Goal: Communication & Community: Answer question/provide support

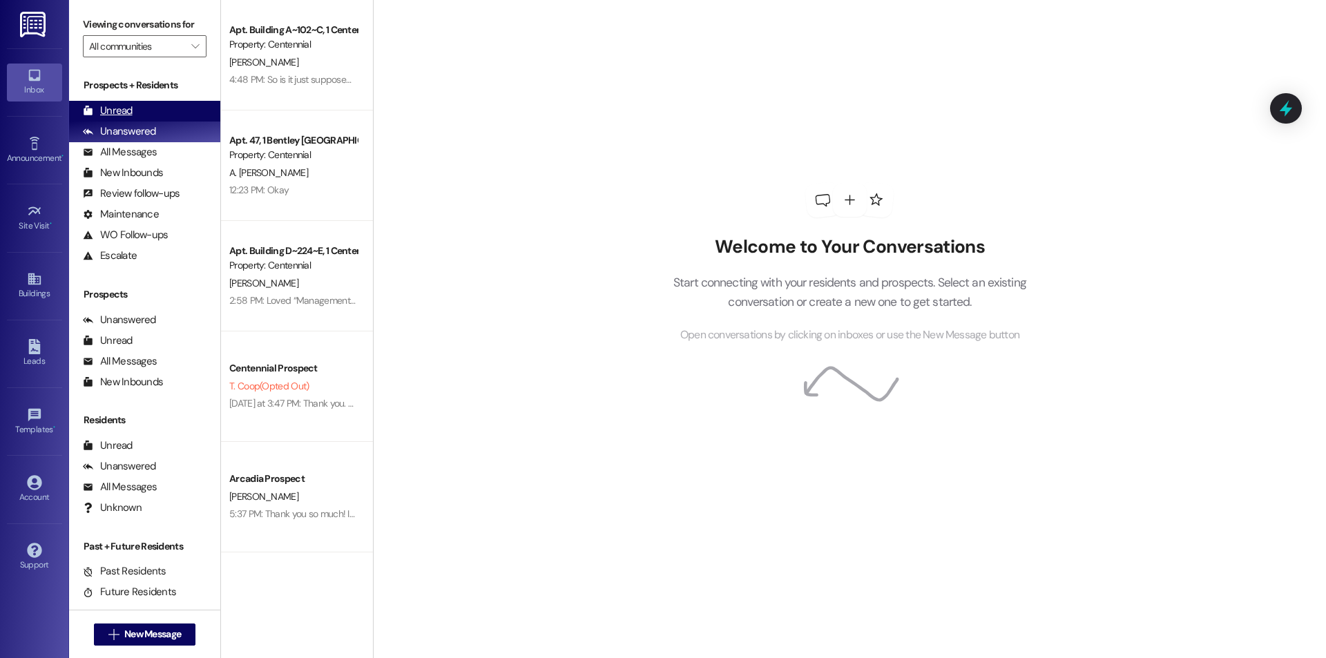
click at [166, 110] on div "Unread (0)" at bounding box center [144, 111] width 151 height 21
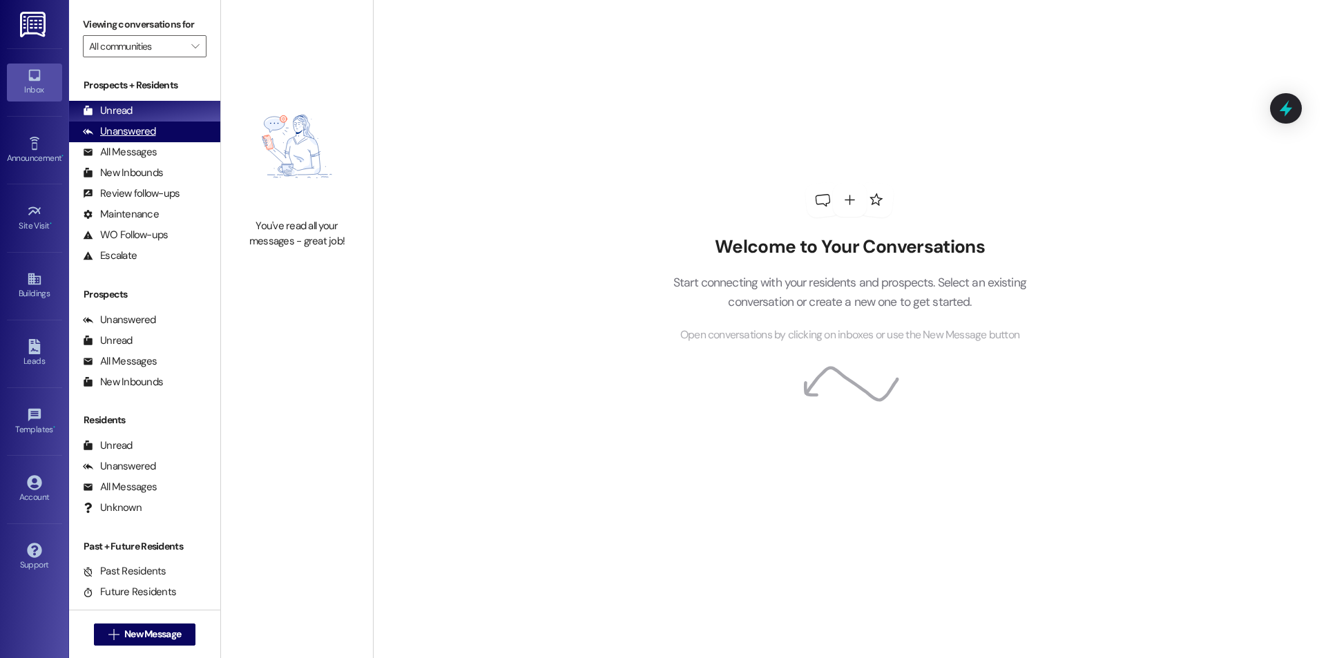
click at [182, 133] on div "Unanswered (0)" at bounding box center [144, 132] width 151 height 21
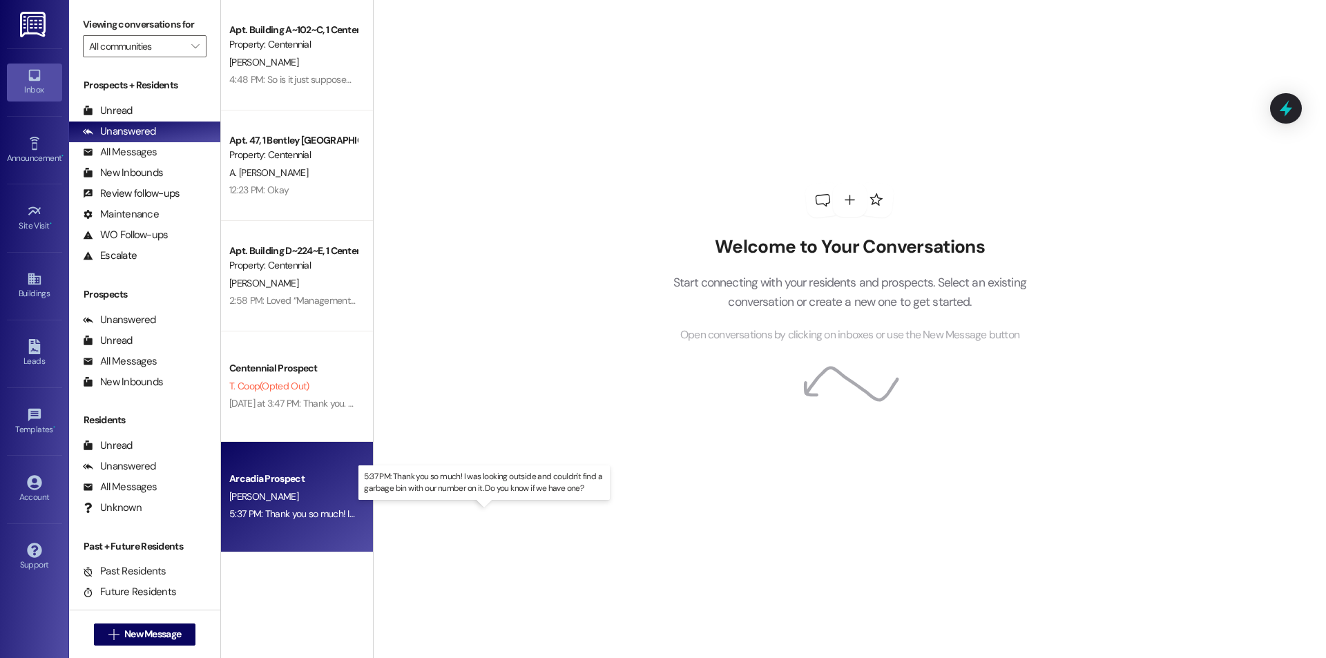
click at [289, 516] on div "5:37 PM: Thank you so much! I was looking outside and couldn't find a garbage b…" at bounding box center [497, 514] width 536 height 12
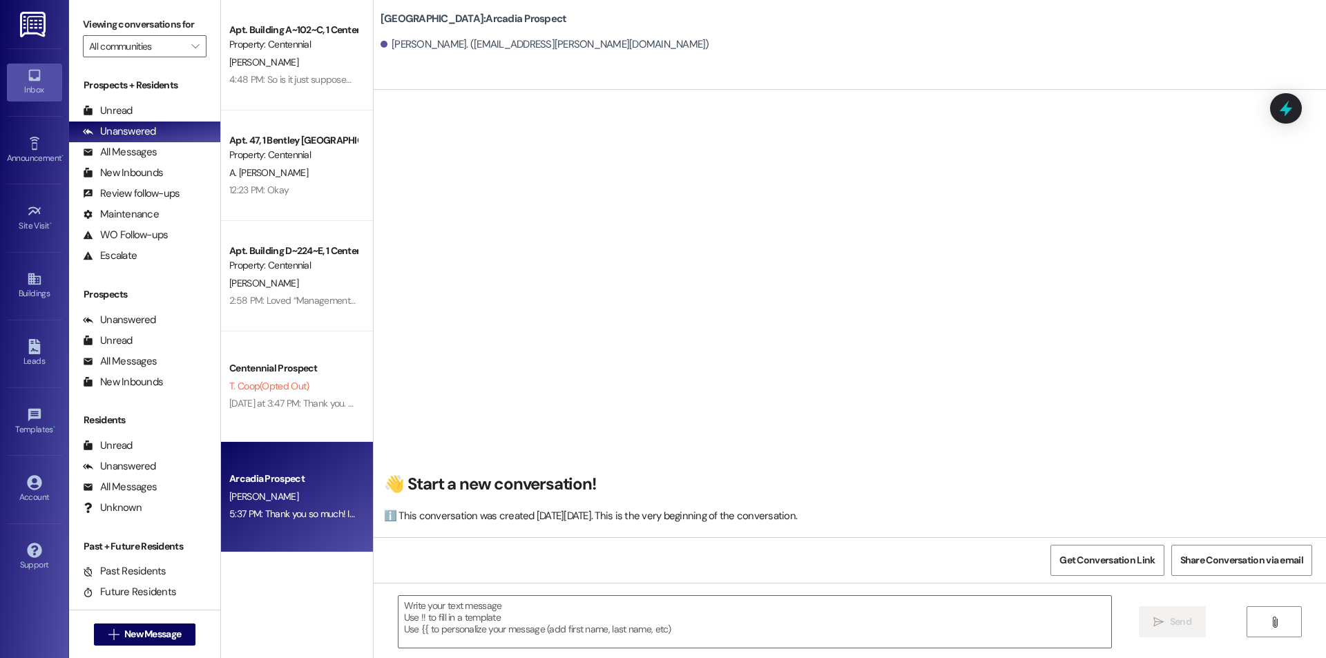
scroll to position [684, 0]
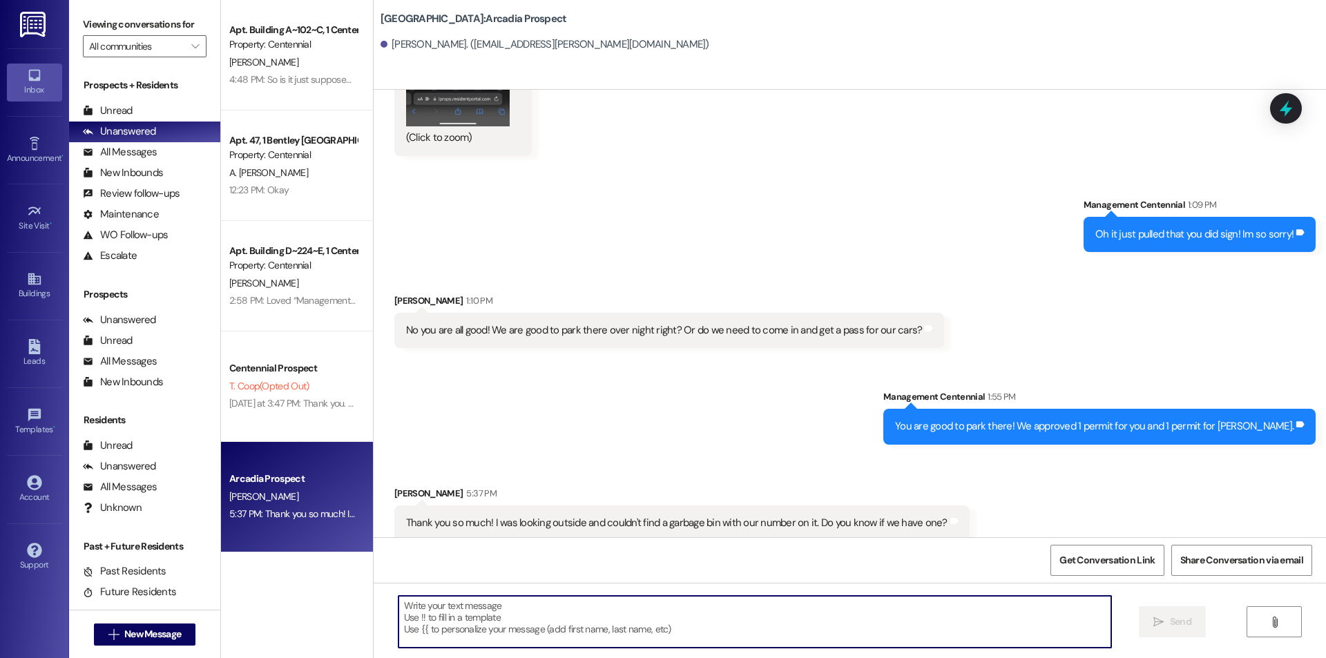
click at [809, 605] on textarea at bounding box center [755, 622] width 713 height 52
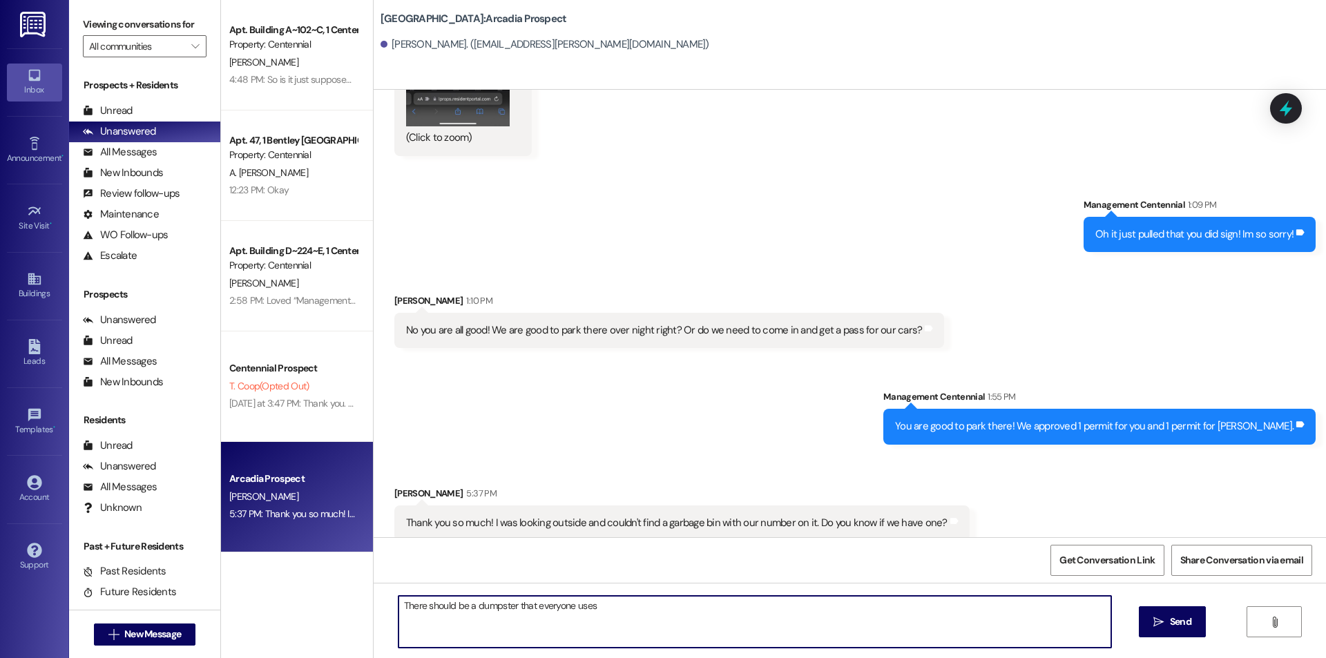
type textarea "There should be a dumpster that everyone uses!"
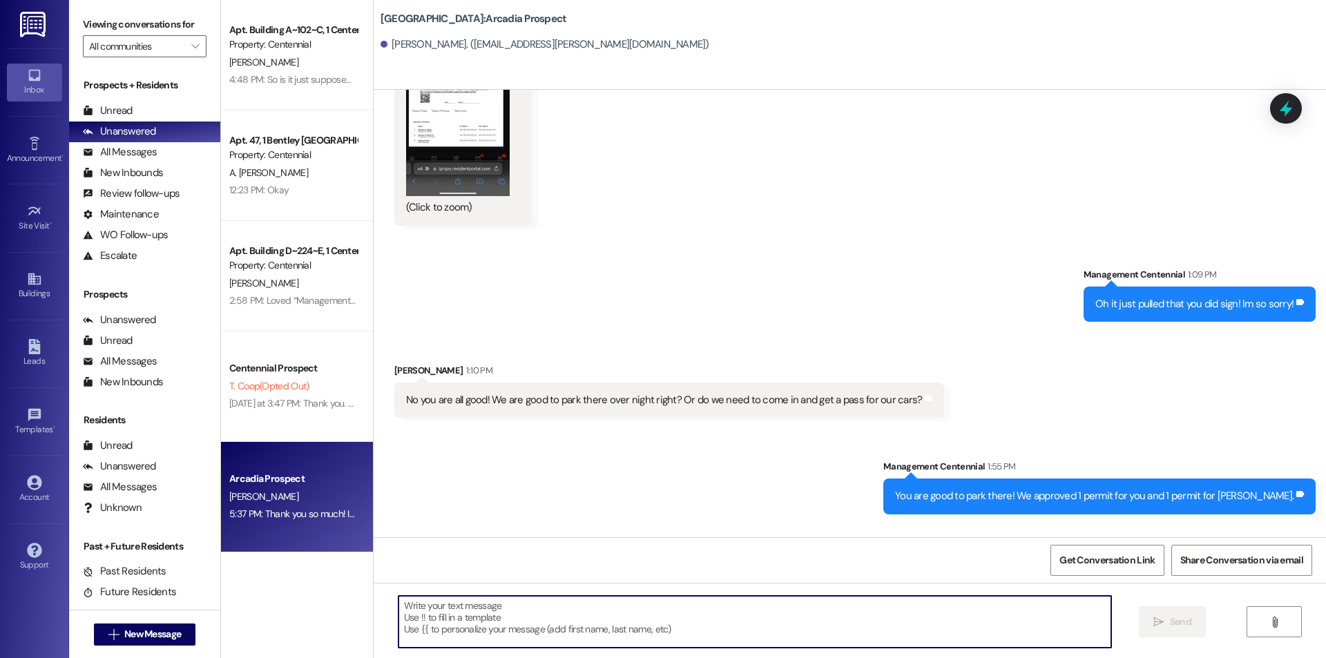
scroll to position [781, 0]
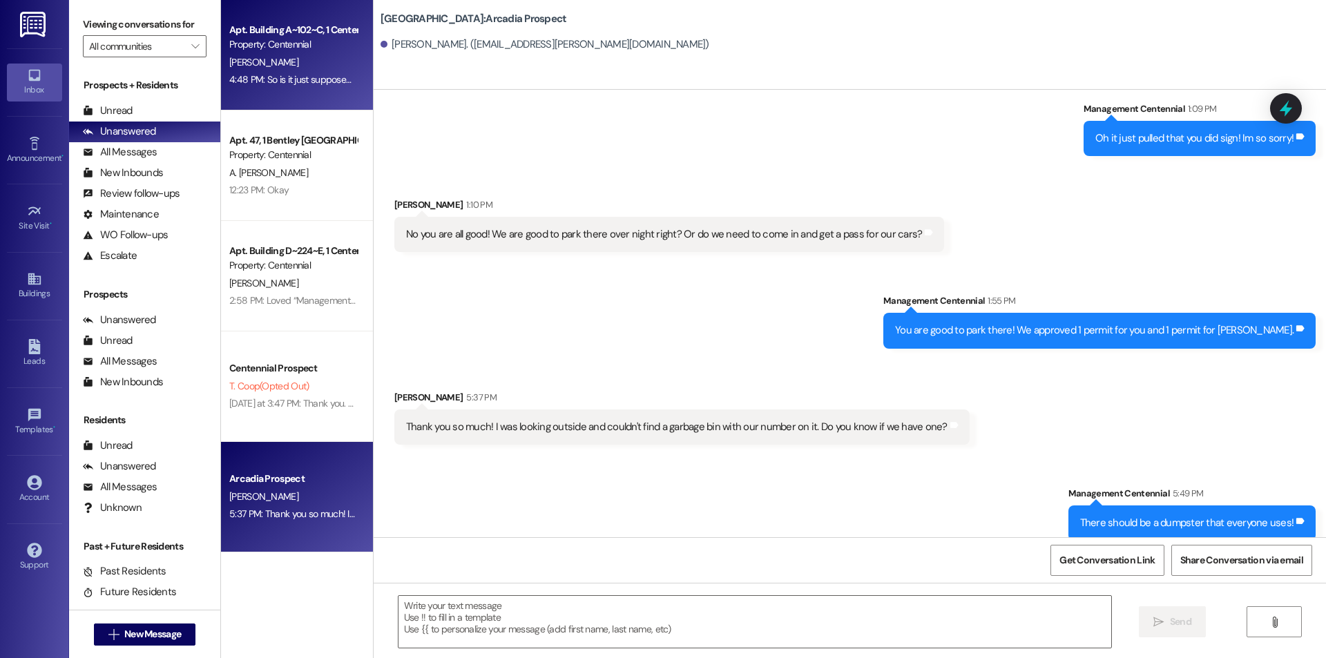
click at [326, 68] on div "[PERSON_NAME]" at bounding box center [293, 62] width 131 height 17
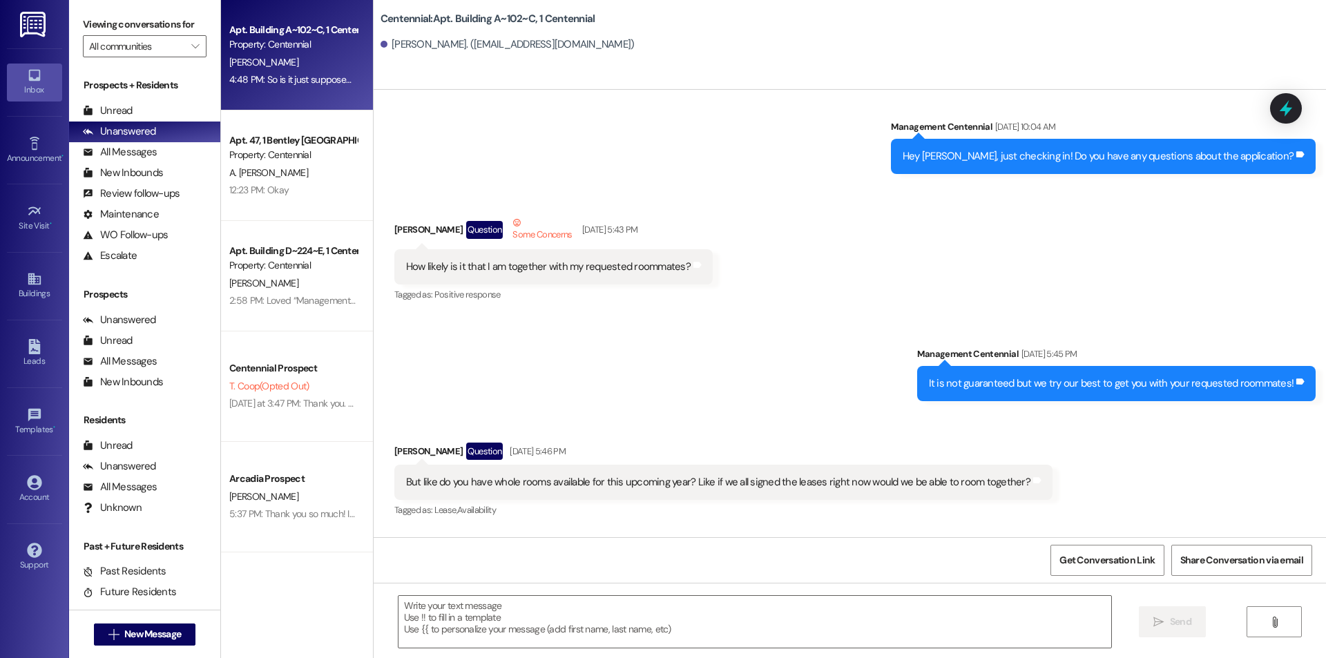
scroll to position [19273, 0]
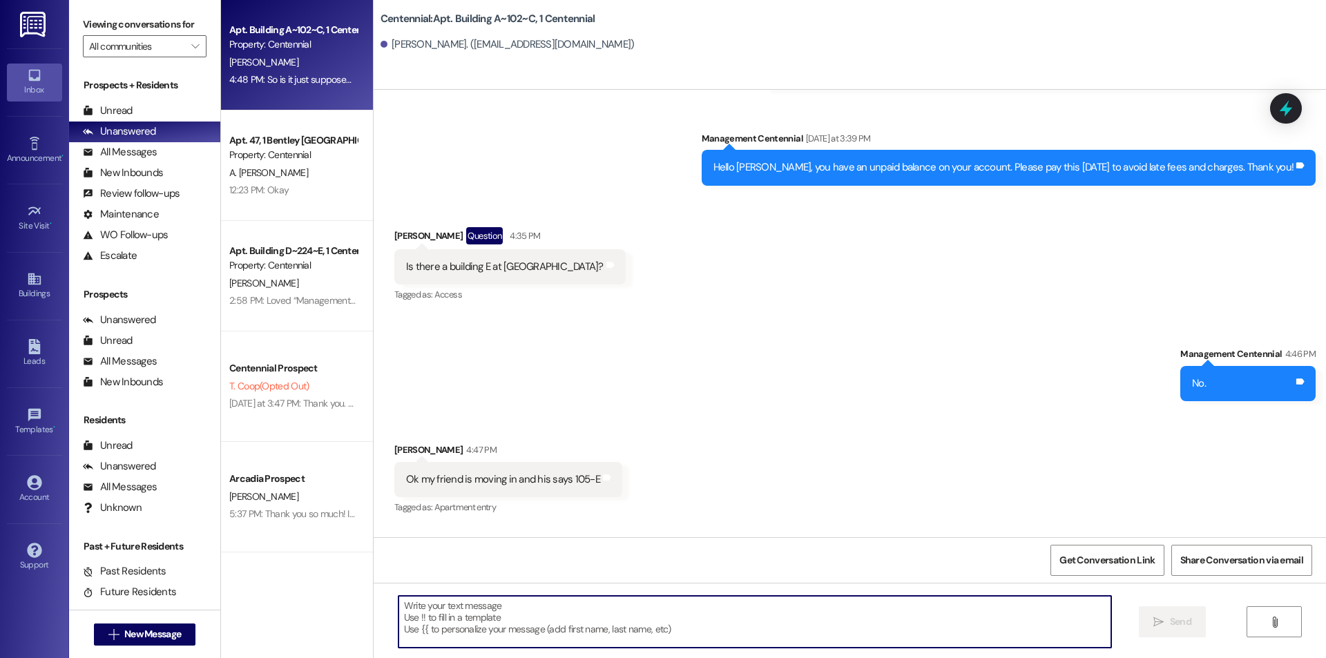
click at [607, 626] on textarea at bounding box center [755, 622] width 713 height 52
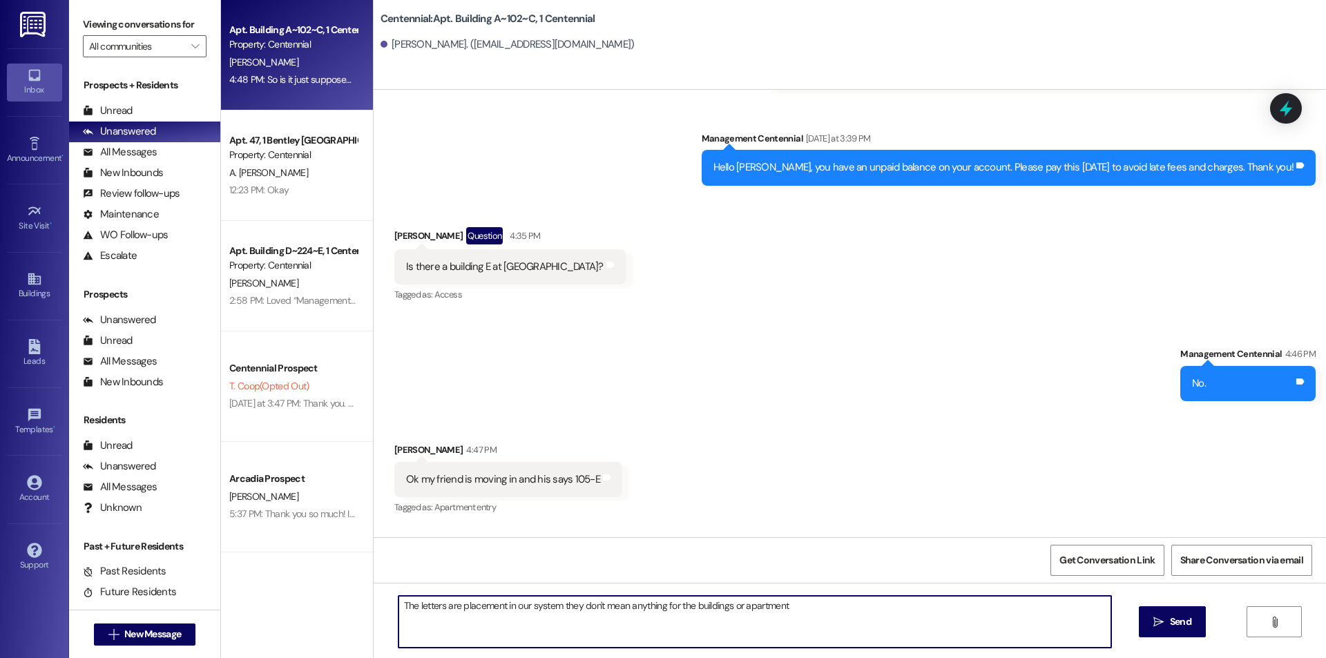
type textarea "The letters are placement in our system they don't mean anything for the buildi…"
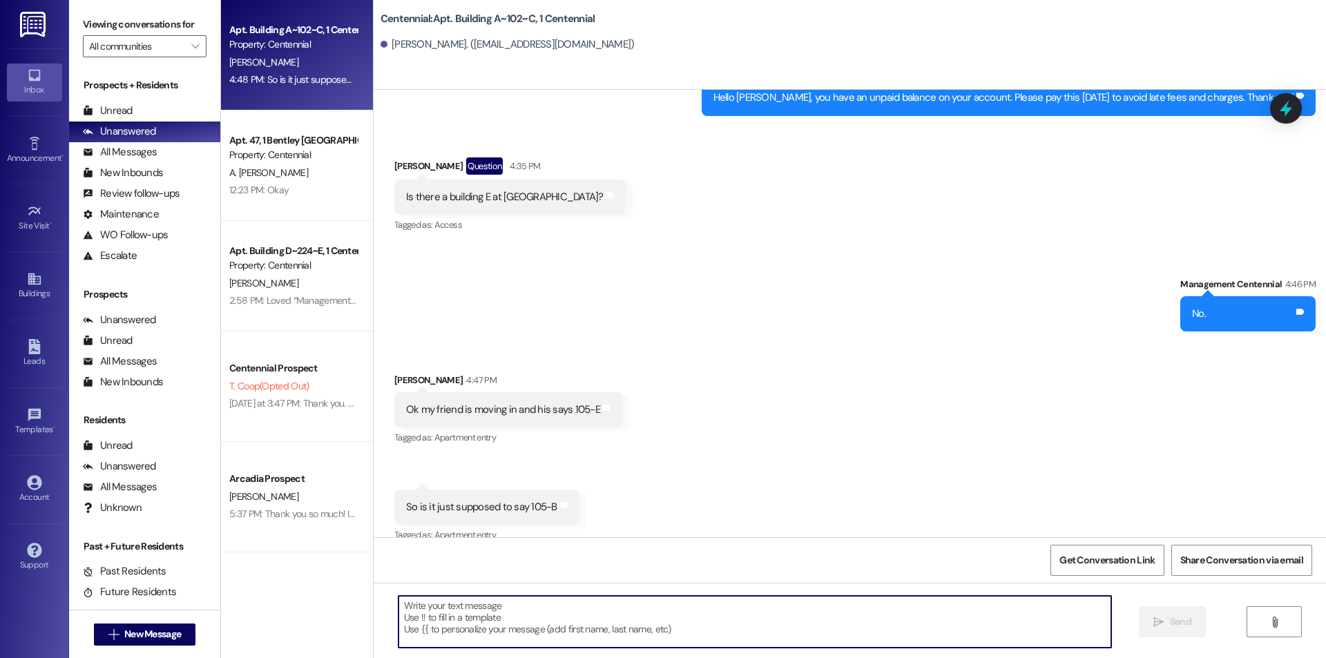
scroll to position [19369, 0]
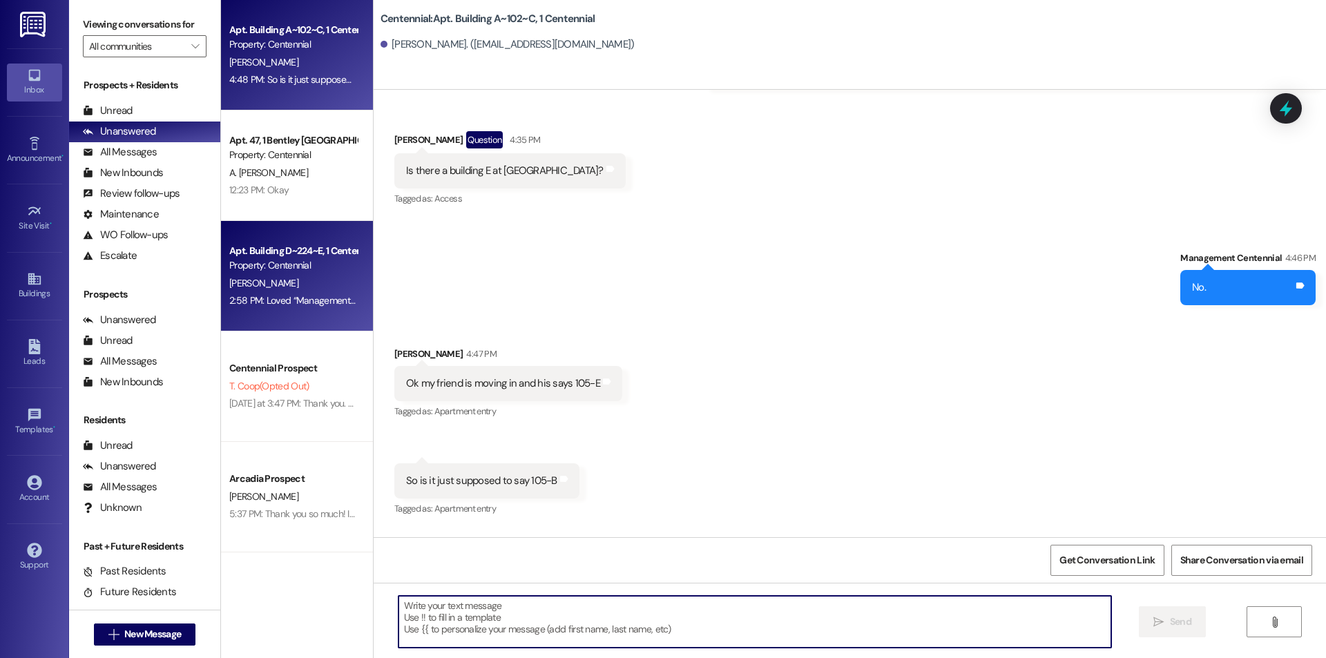
click at [312, 281] on div "[PERSON_NAME]" at bounding box center [293, 283] width 131 height 17
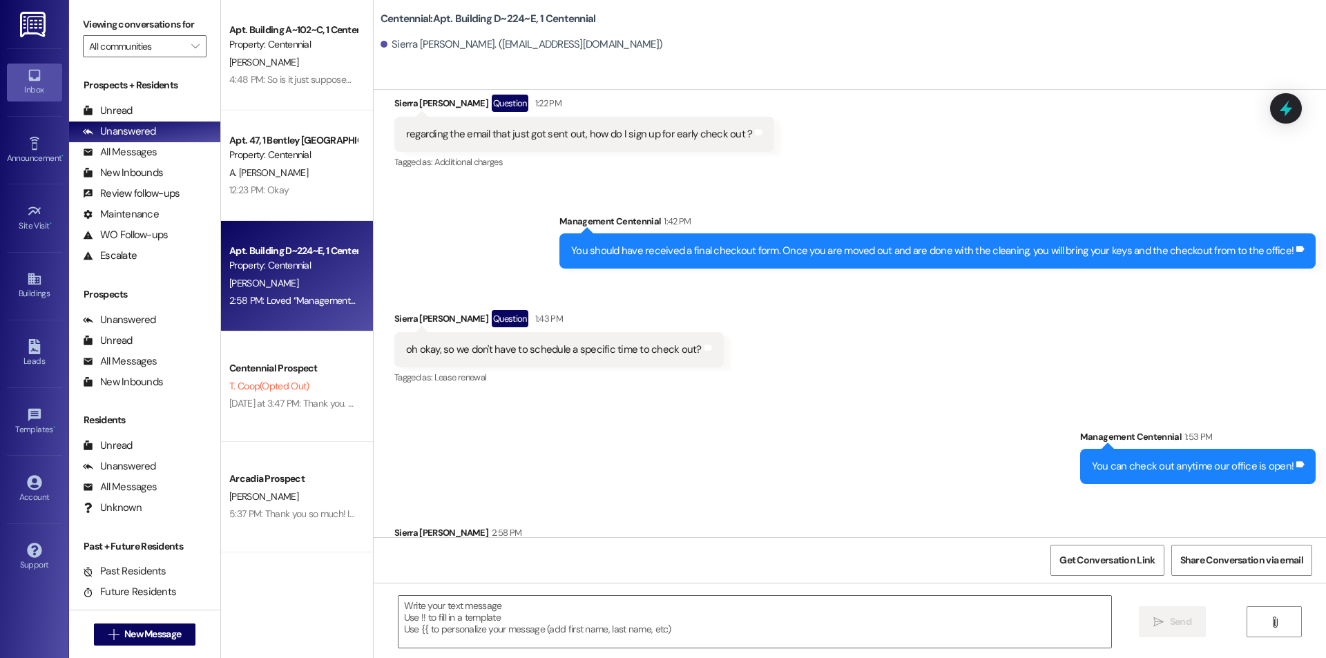
scroll to position [12635, 0]
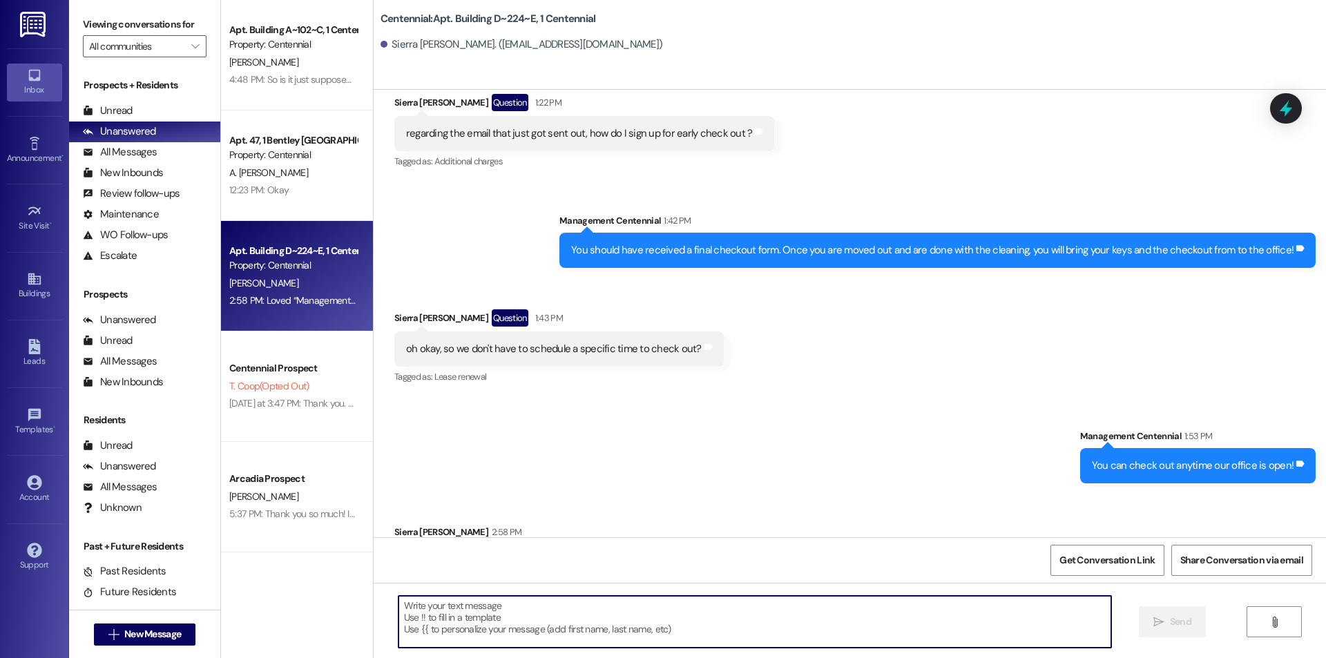
click at [693, 620] on textarea at bounding box center [755, 622] width 713 height 52
type textarea "Thanks"
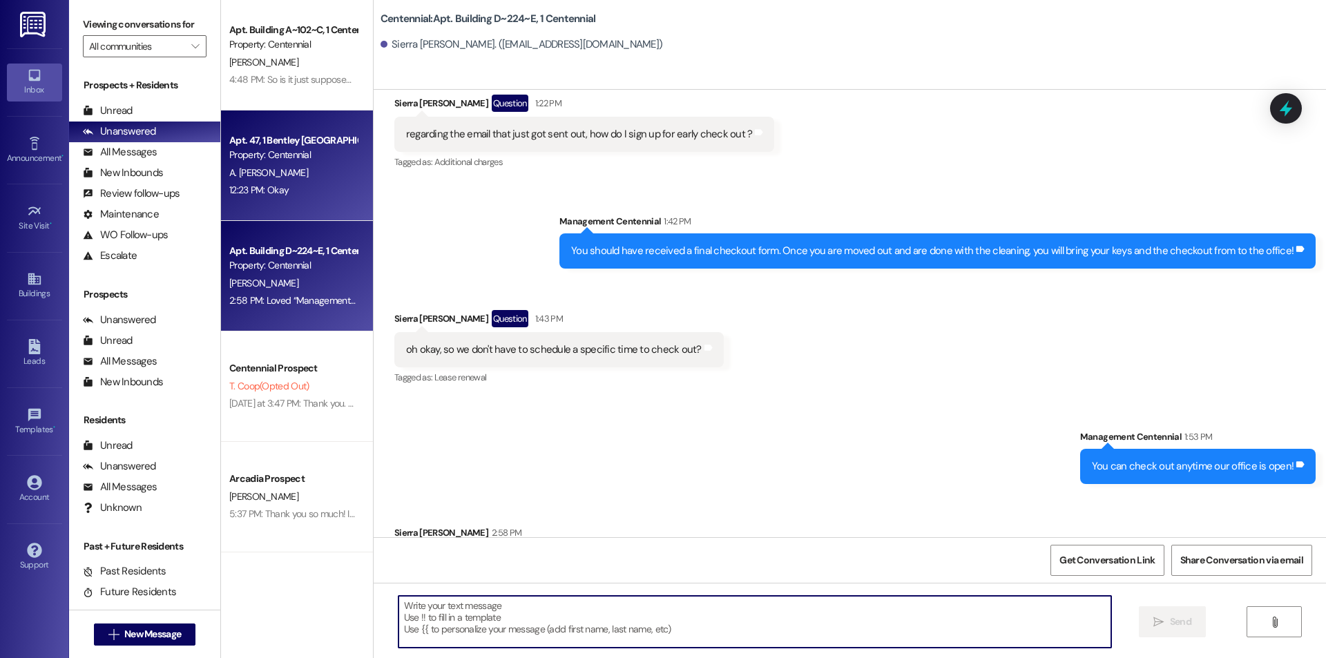
click at [317, 186] on div "12:23 PM: Okay 12:23 PM: Okay" at bounding box center [293, 190] width 131 height 17
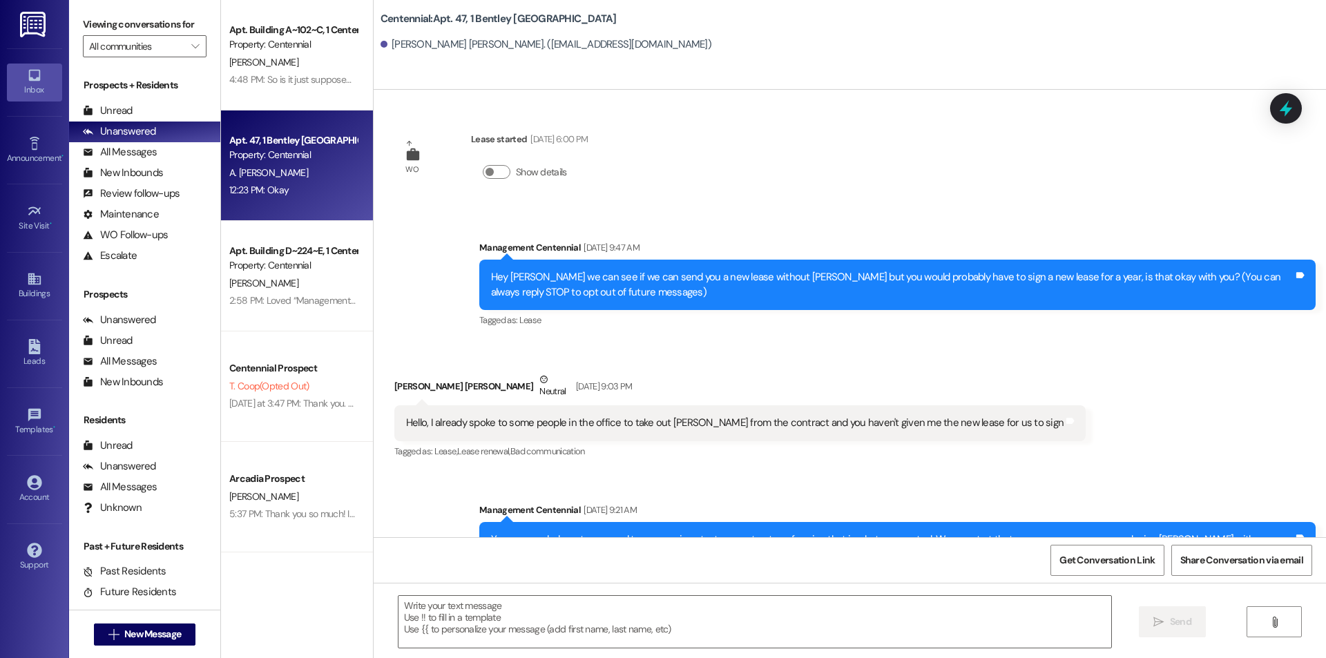
scroll to position [7521, 0]
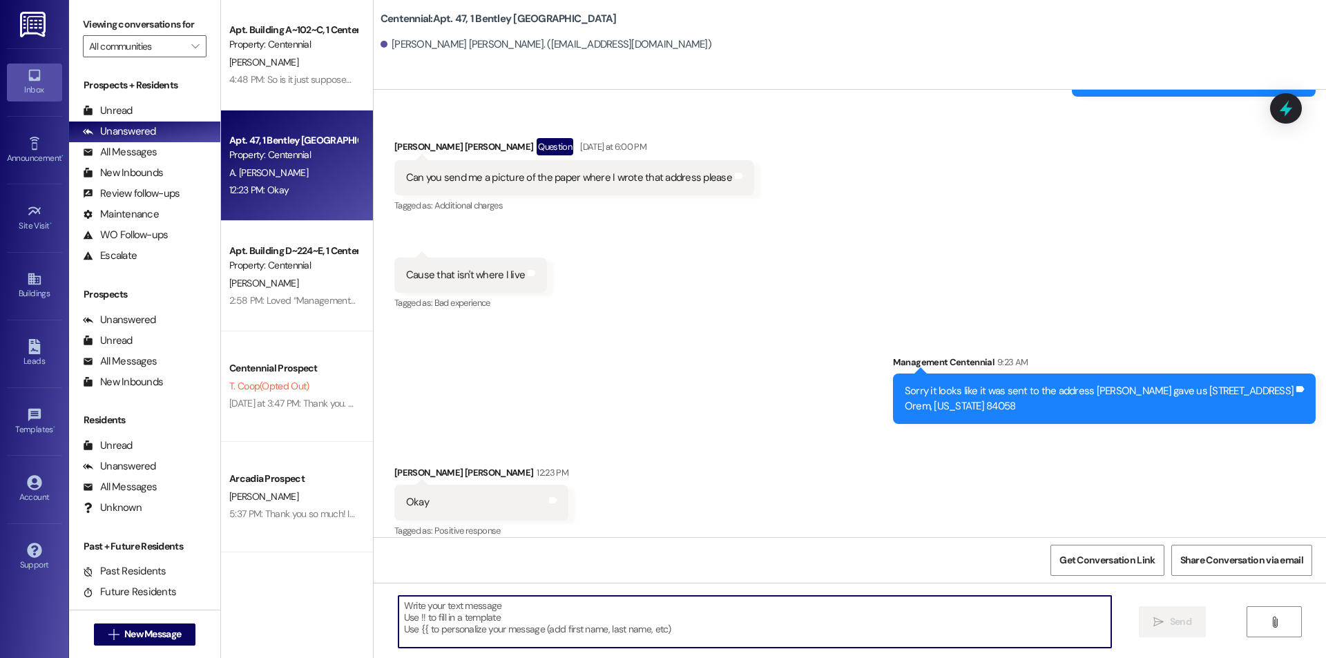
click at [611, 634] on textarea at bounding box center [755, 622] width 713 height 52
type textarea "Thanks"
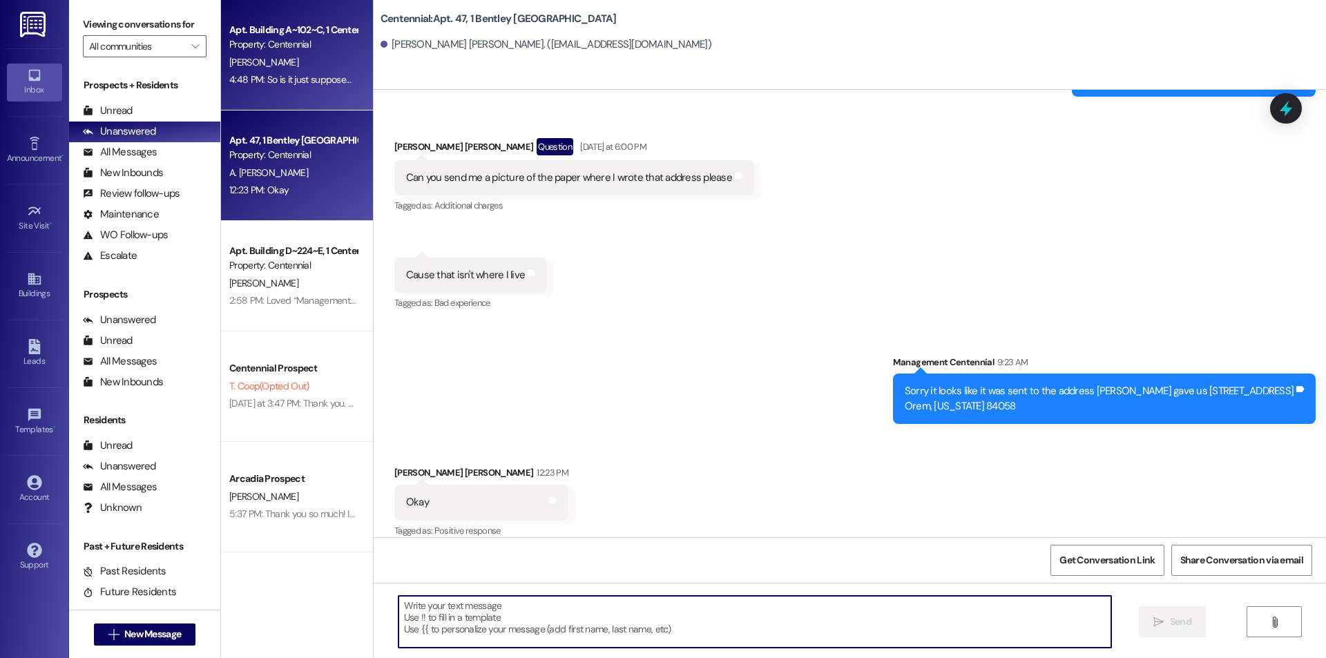
scroll to position [7520, 0]
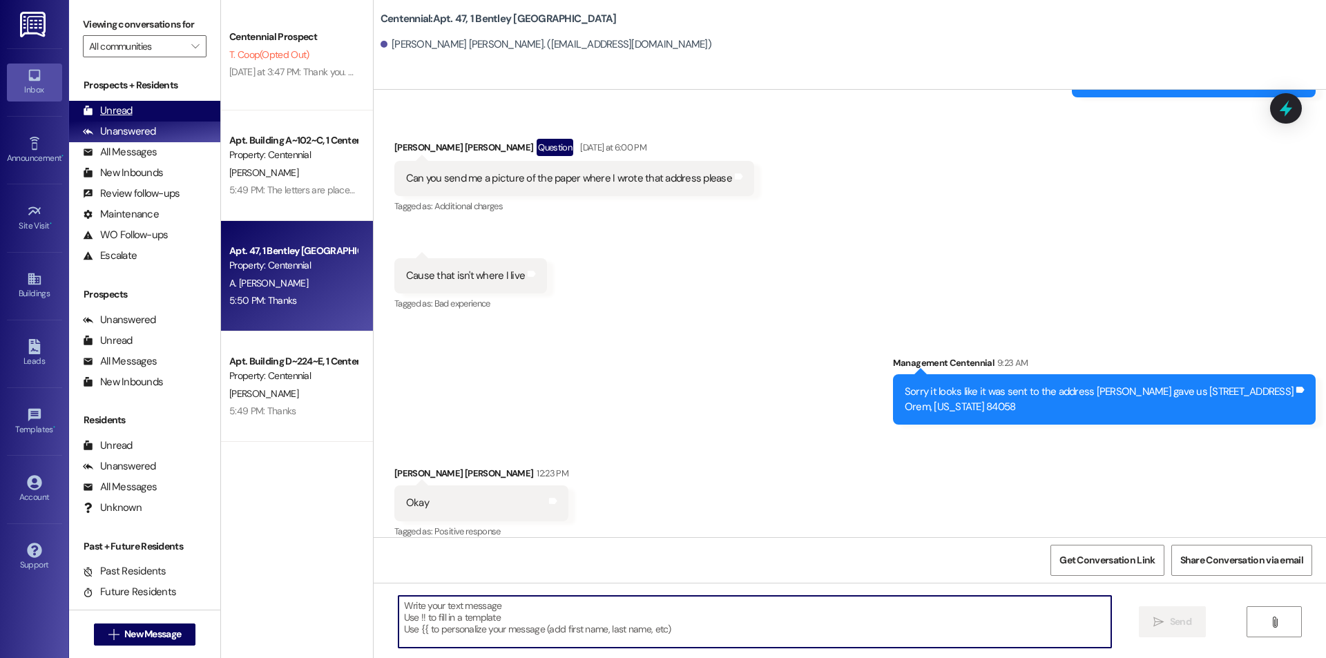
click at [174, 110] on div "Unread (0)" at bounding box center [144, 111] width 151 height 21
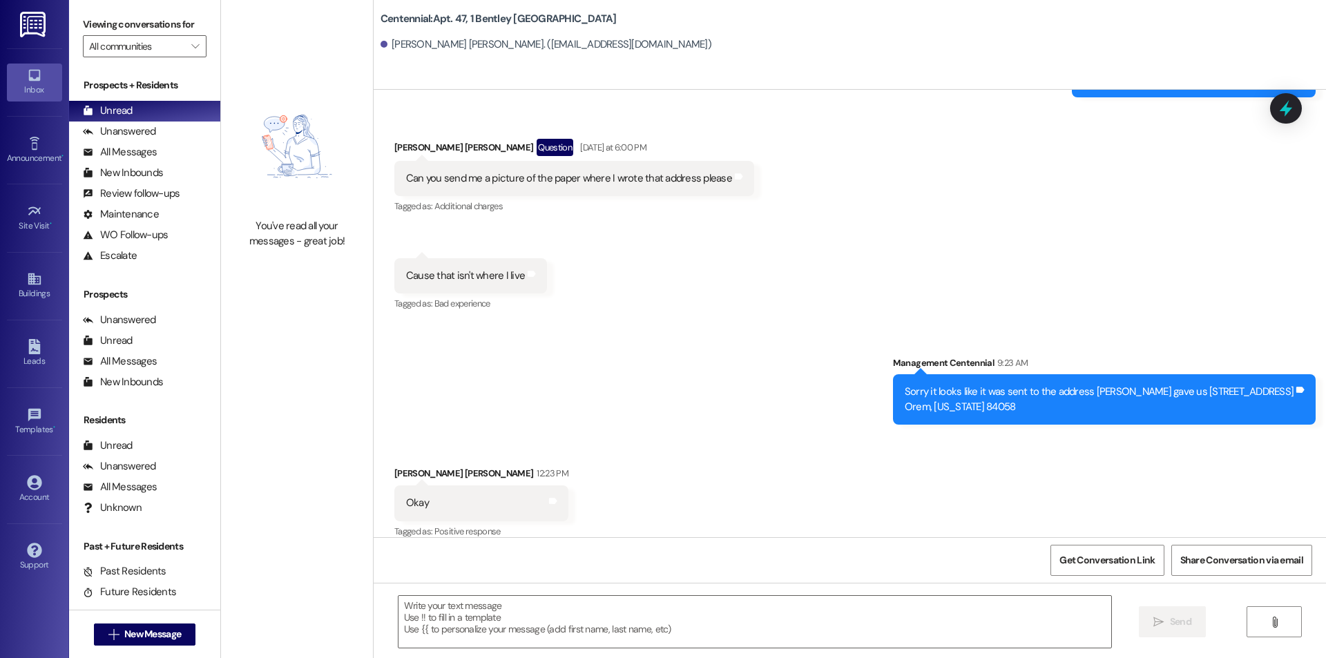
scroll to position [7617, 0]
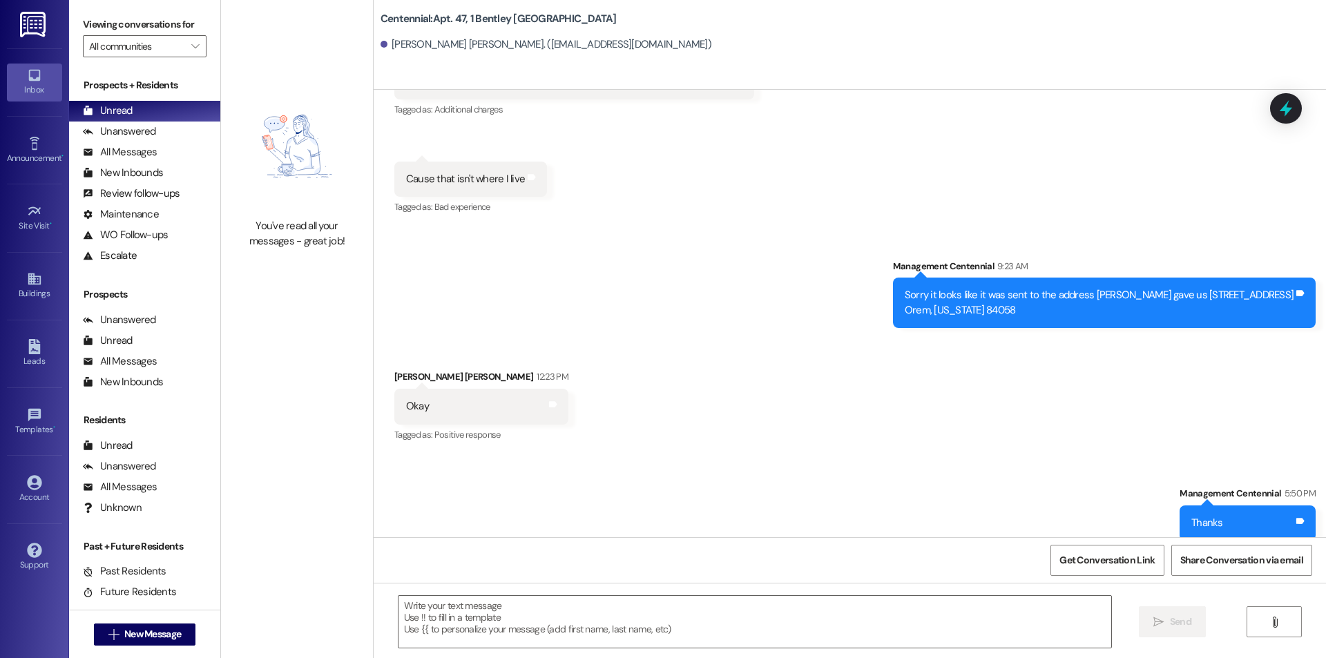
click at [103, 622] on div " New Message" at bounding box center [145, 634] width 102 height 35
click at [104, 626] on button " New Message" at bounding box center [145, 635] width 102 height 22
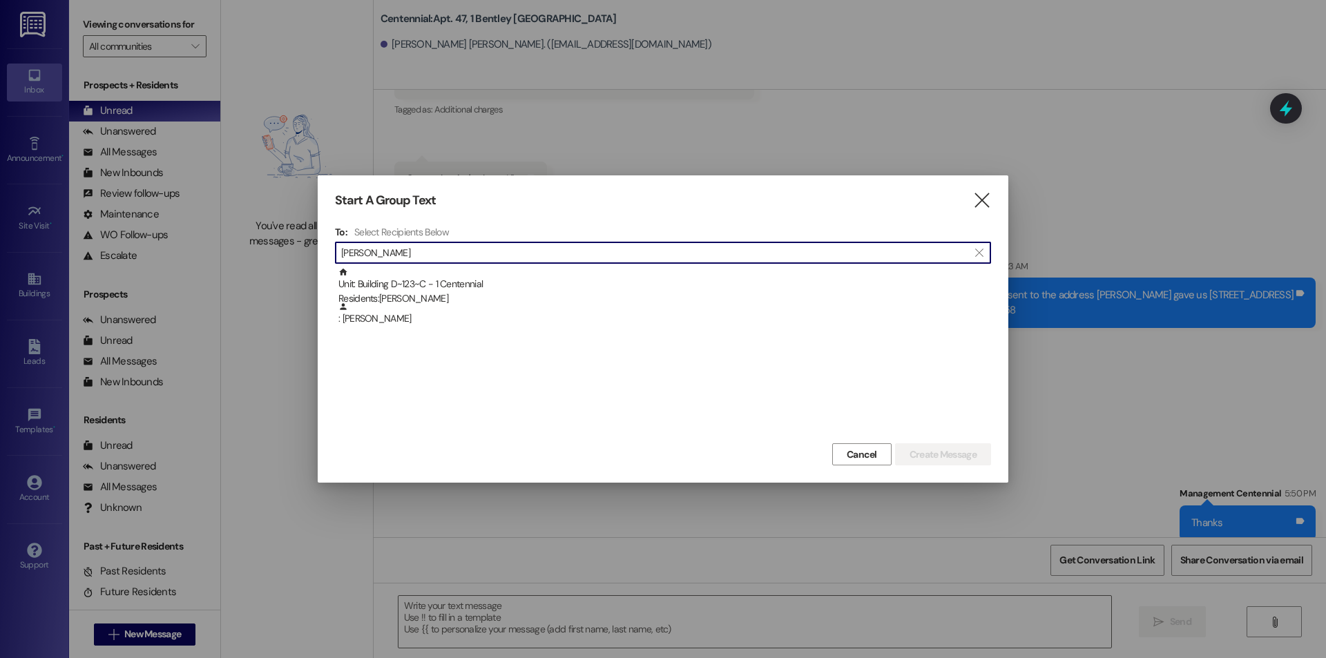
scroll to position [1, 0]
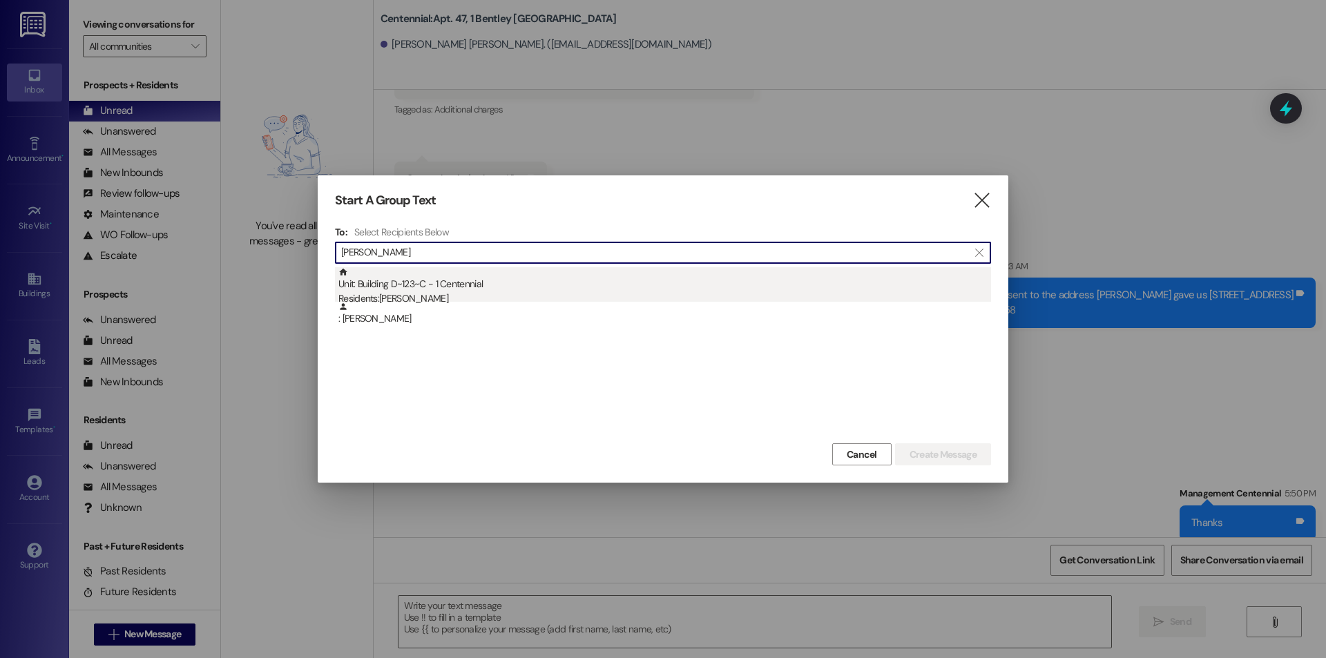
type input "[PERSON_NAME]"
click at [609, 280] on div "Unit: Building D~123~C - 1 Centennial Residents: [PERSON_NAME]" at bounding box center [664, 286] width 653 height 39
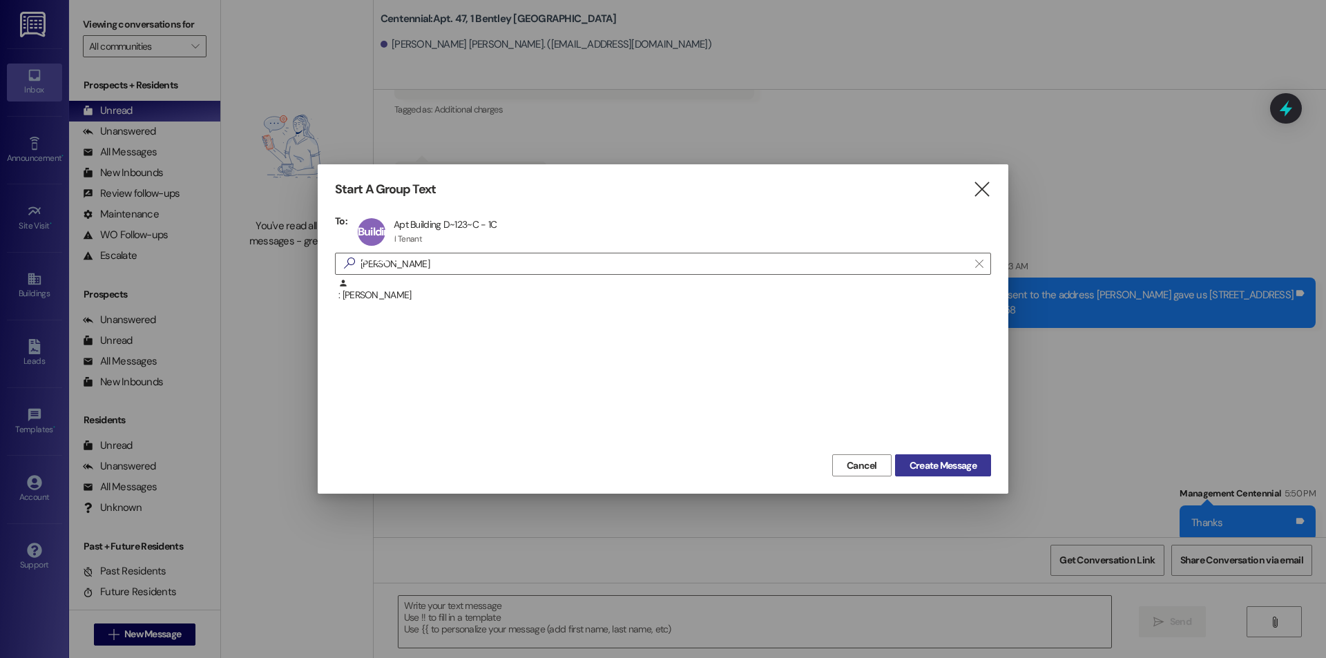
click at [928, 472] on span "Create Message" at bounding box center [943, 466] width 67 height 15
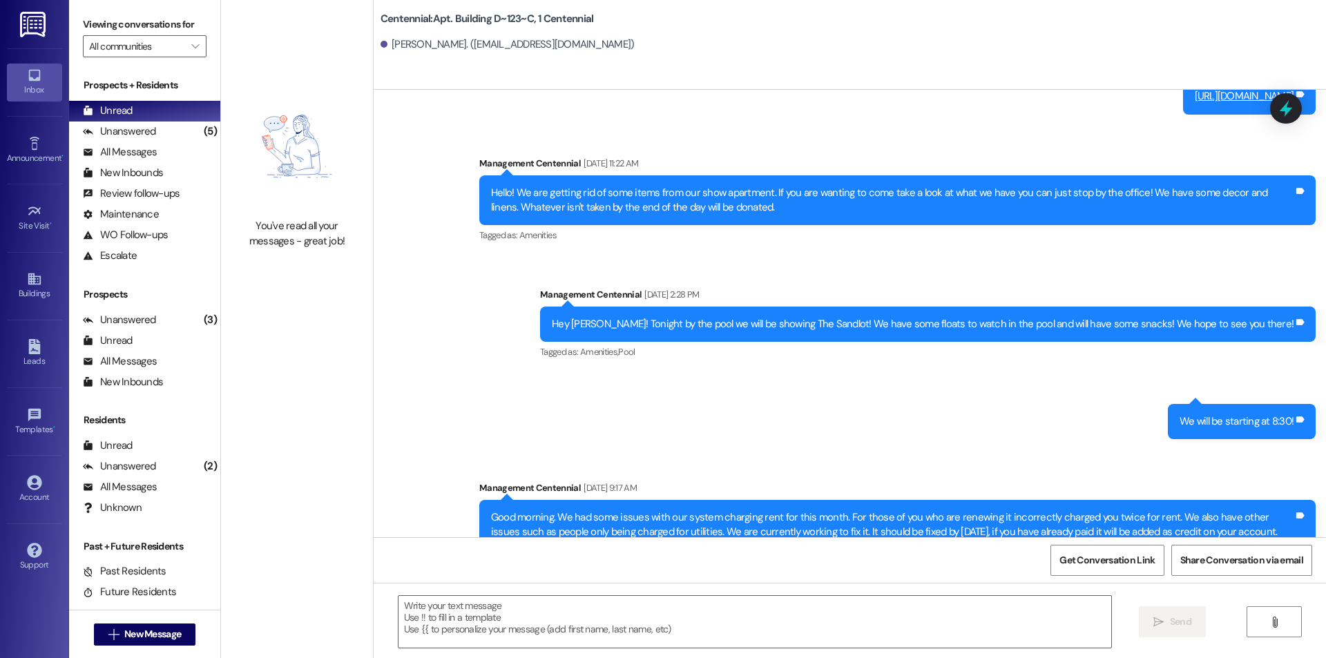
scroll to position [14775, 0]
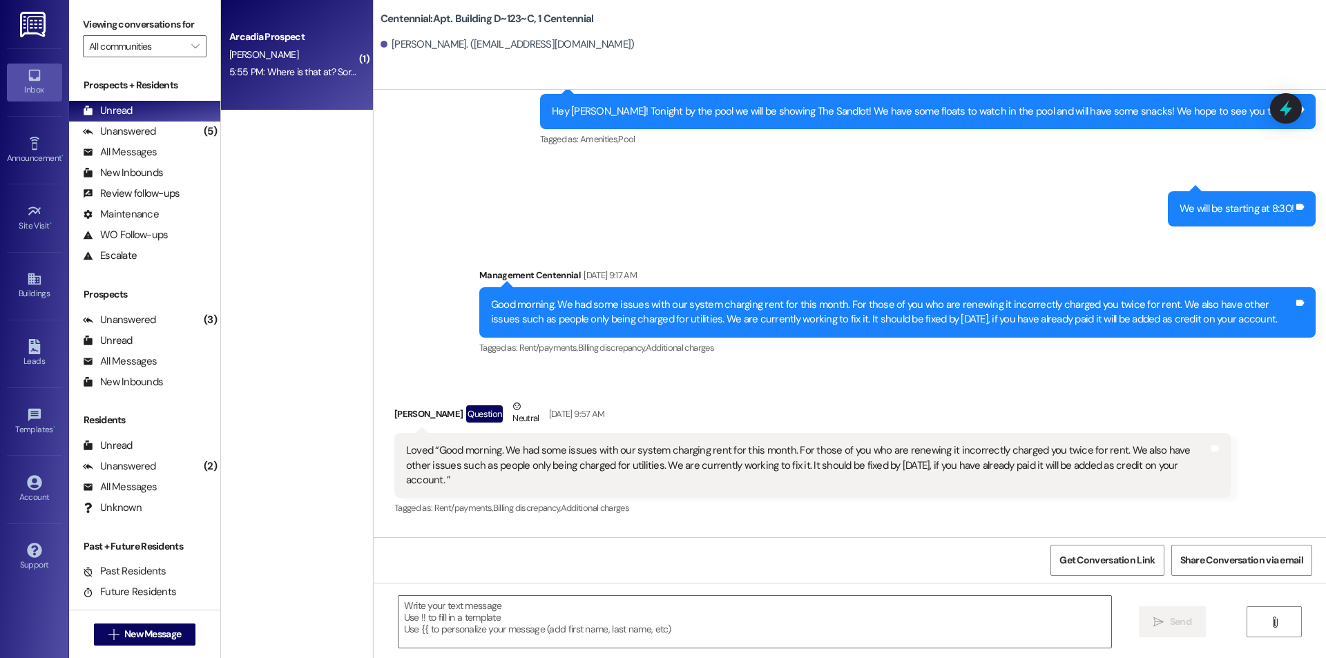
click at [293, 72] on div "5:55 PM: Where is that at? Sorry we went out looking and didn't see anything 5:…" at bounding box center [382, 72] width 307 height 12
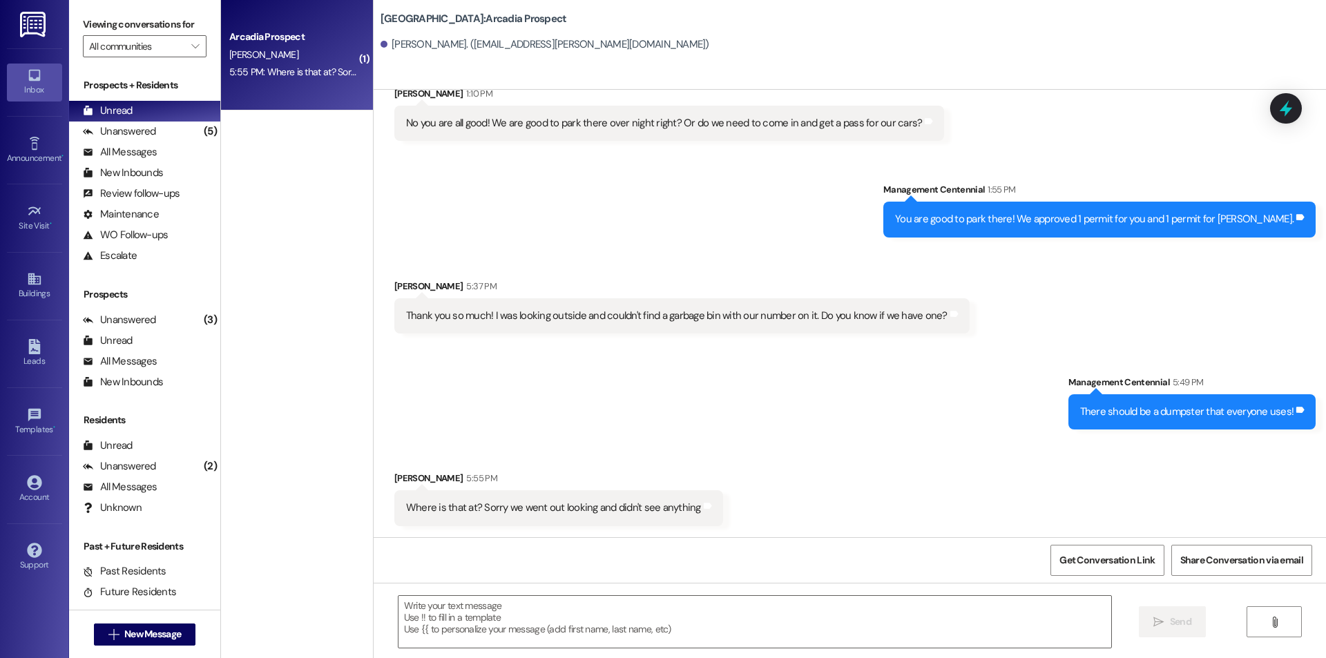
scroll to position [877, 0]
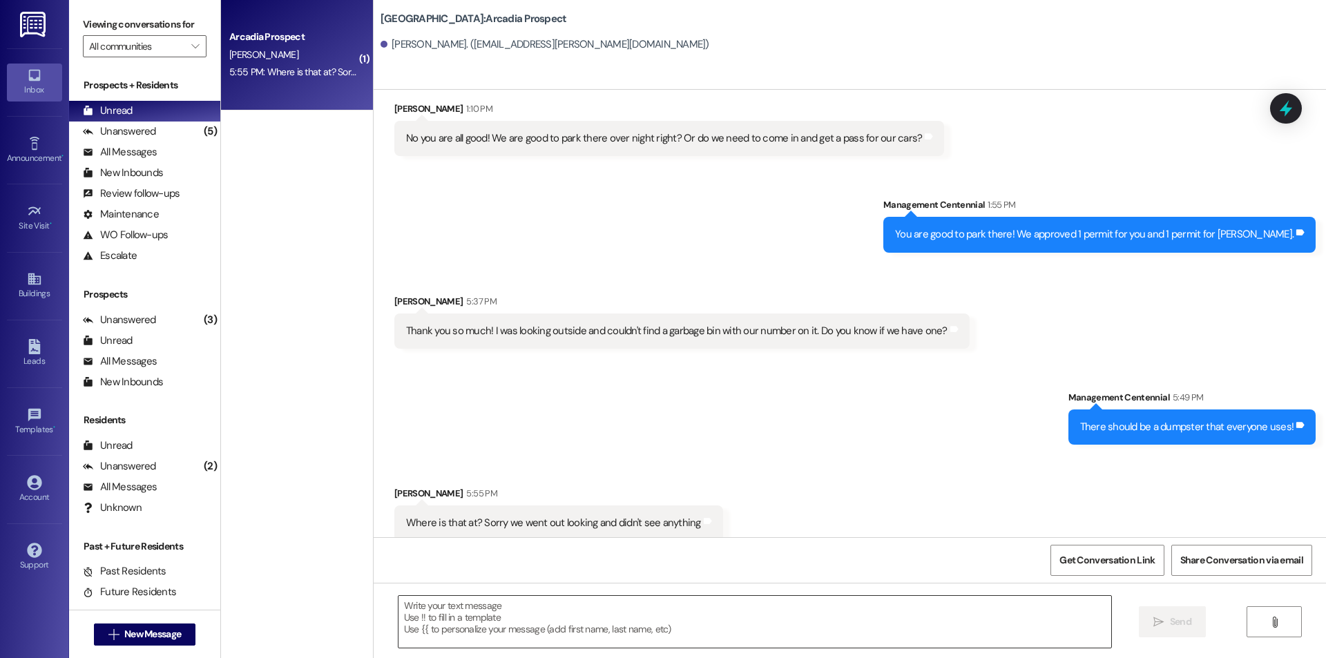
click at [717, 613] on textarea at bounding box center [755, 622] width 713 height 52
